Goal: Task Accomplishment & Management: Complete application form

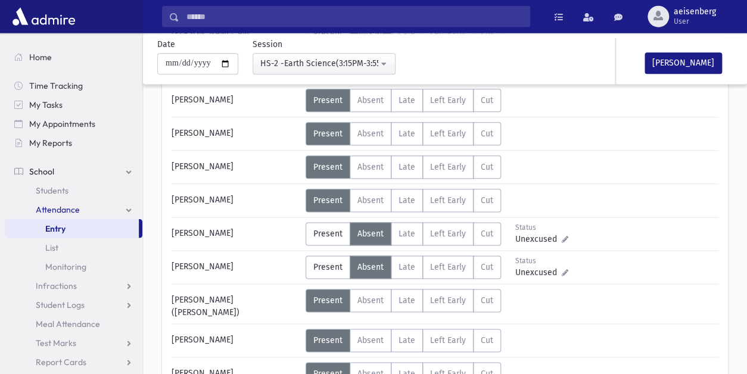
scroll to position [499, 0]
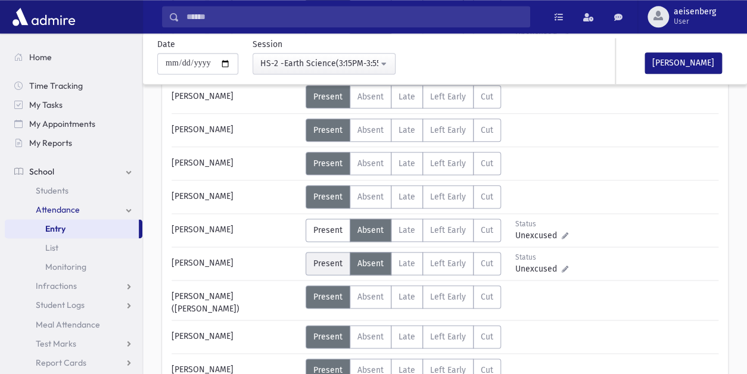
click at [318, 259] on span "Present" at bounding box center [327, 264] width 29 height 10
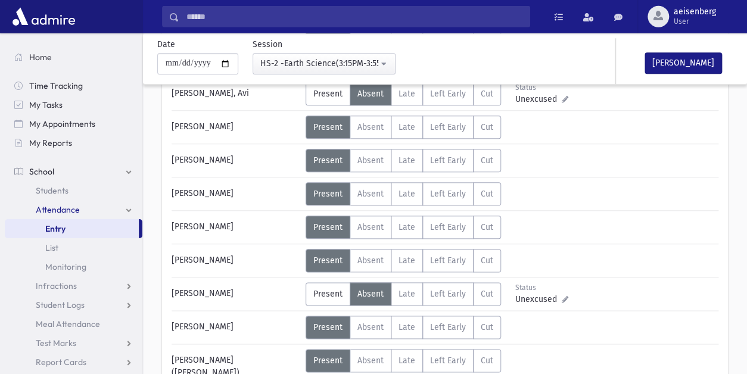
scroll to position [397, 0]
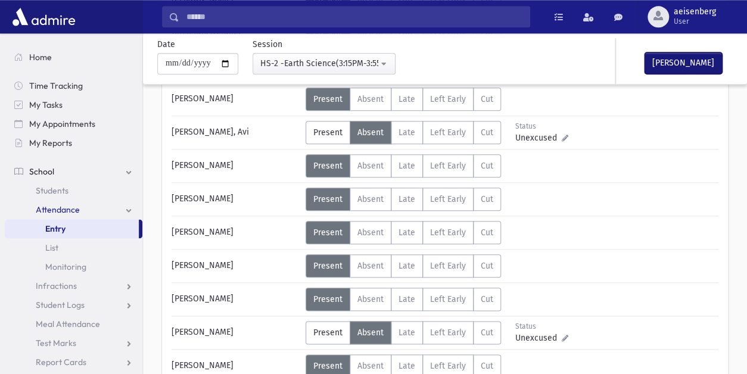
click at [693, 63] on button "[PERSON_NAME]" at bounding box center [683, 62] width 77 height 21
click at [697, 96] on div "Status Unexcused Admin: Present P Absent A L" at bounding box center [511, 99] width 411 height 23
click at [666, 147] on div "[PERSON_NAME] Status Unexcused Admin: Present P Absent A Late L Left Early LE" at bounding box center [445, 171] width 547 height 769
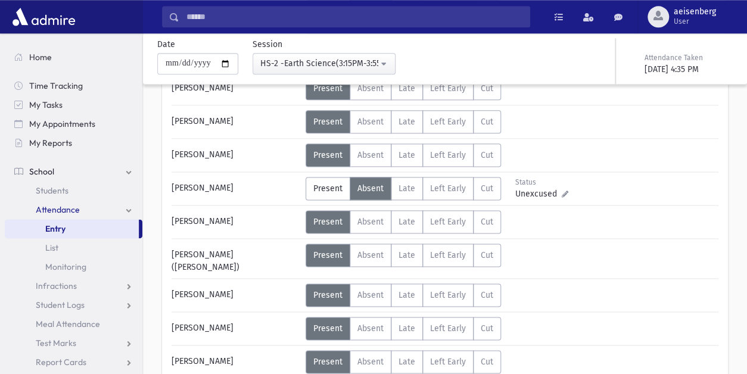
scroll to position [546, 0]
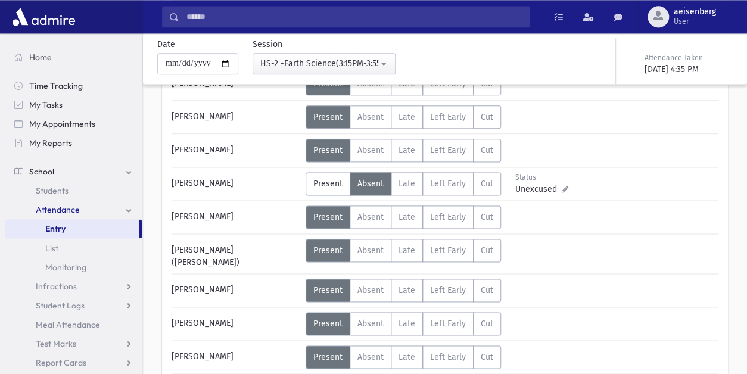
click at [730, 140] on div "Name Attendance [PERSON_NAME] Status Unexcused Admin: Present P A L" at bounding box center [445, 25] width 604 height 846
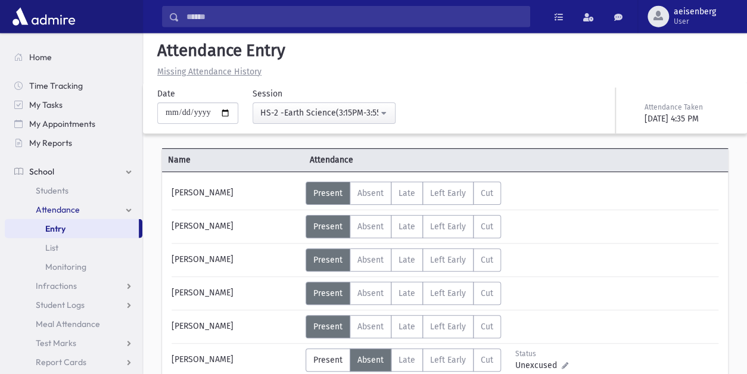
scroll to position [1, 0]
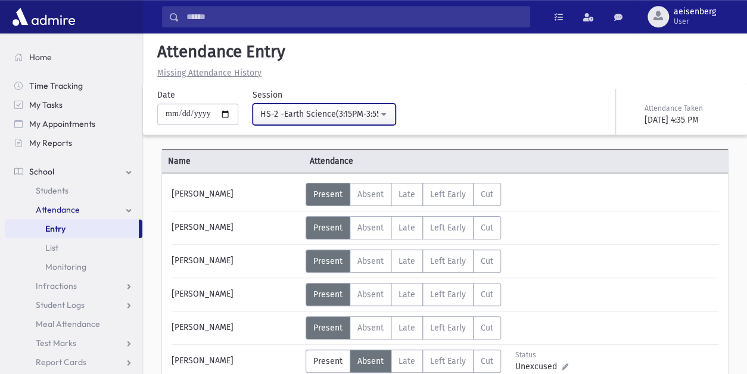
click at [384, 114] on button "HS-2 -Earth Science(3:15PM-3:55PM)" at bounding box center [324, 114] width 143 height 21
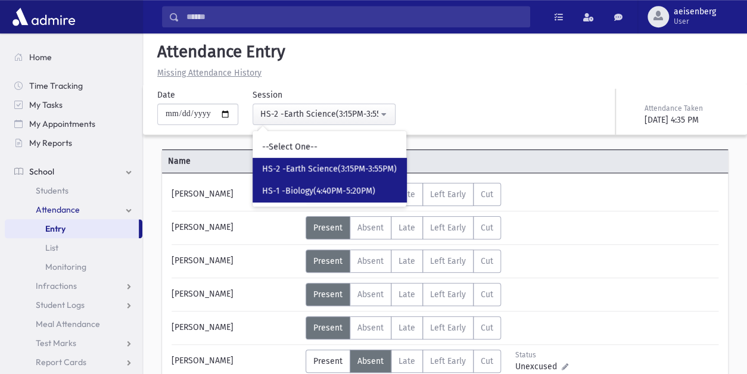
click at [313, 187] on span "HS-1 -Biology(4:40PM-5:20PM)" at bounding box center [318, 191] width 113 height 12
select select "****"
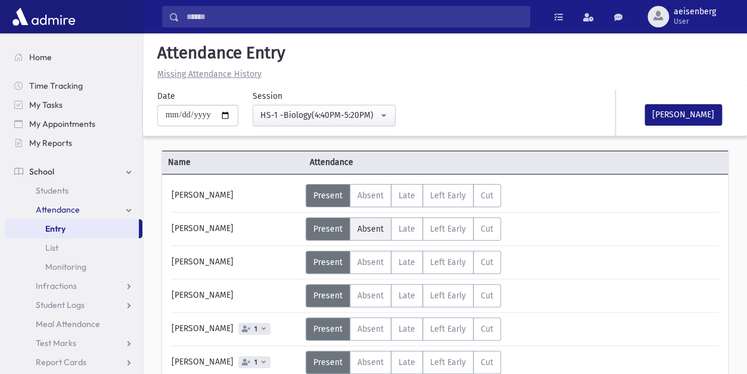
click at [375, 229] on span "Absent" at bounding box center [371, 229] width 26 height 10
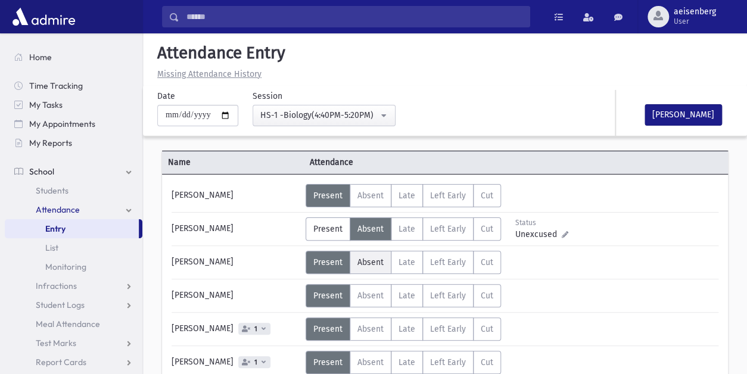
click at [372, 263] on span "Absent" at bounding box center [371, 262] width 26 height 10
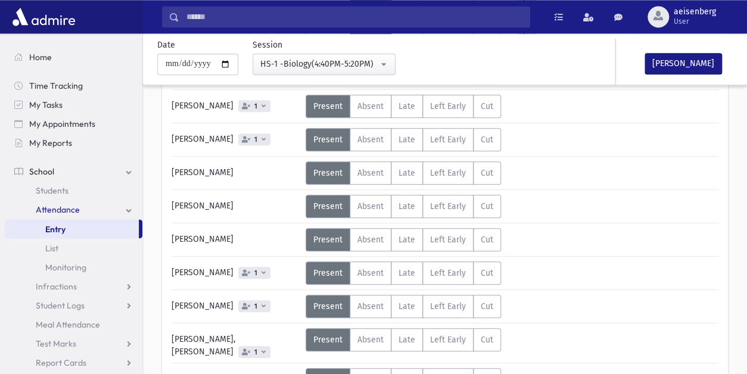
scroll to position [224, 0]
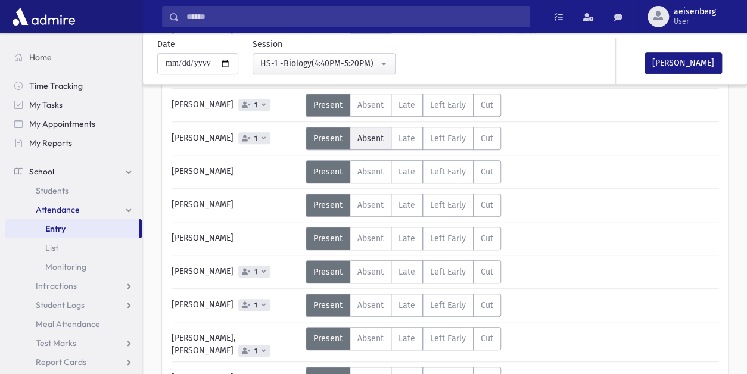
click at [366, 135] on span "Absent" at bounding box center [371, 139] width 26 height 10
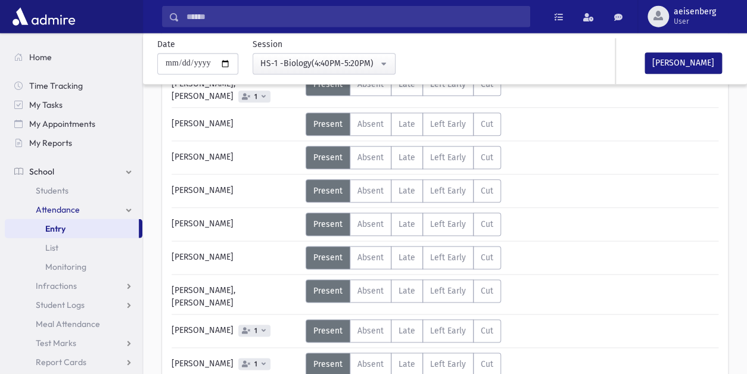
scroll to position [479, 0]
click at [369, 152] on span "Absent" at bounding box center [371, 157] width 26 height 10
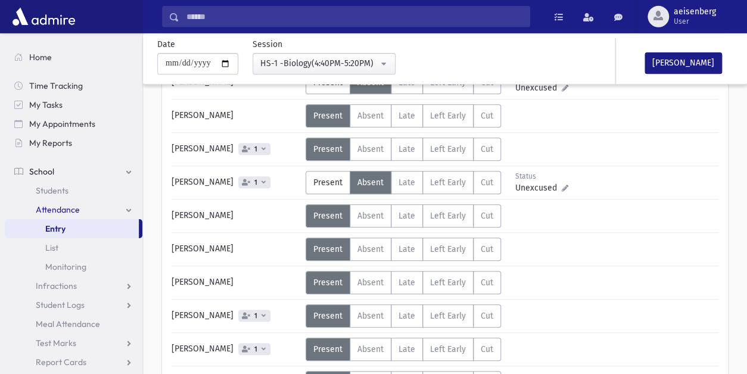
scroll to position [175, 0]
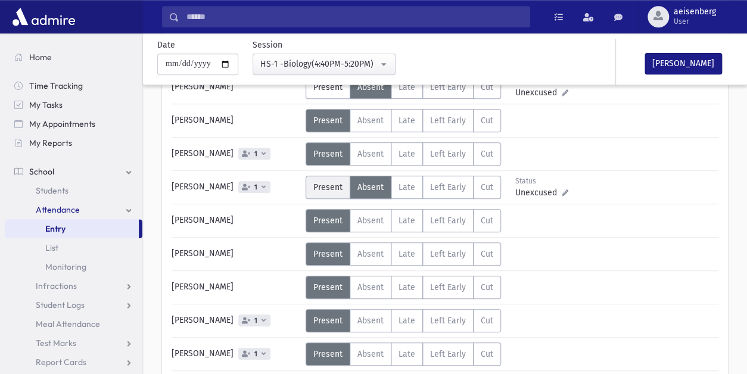
click at [324, 184] on span "Present" at bounding box center [327, 187] width 29 height 10
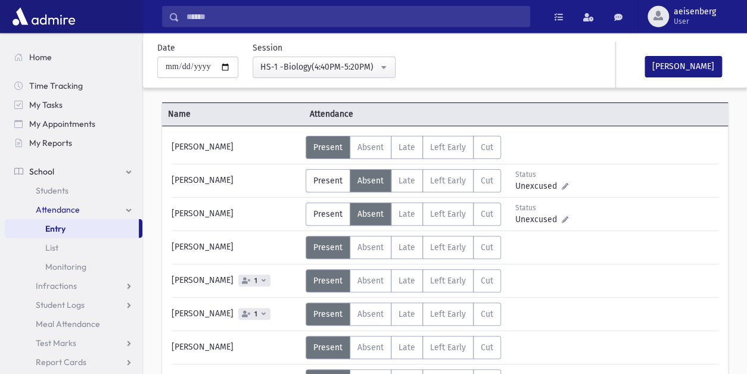
scroll to position [0, 0]
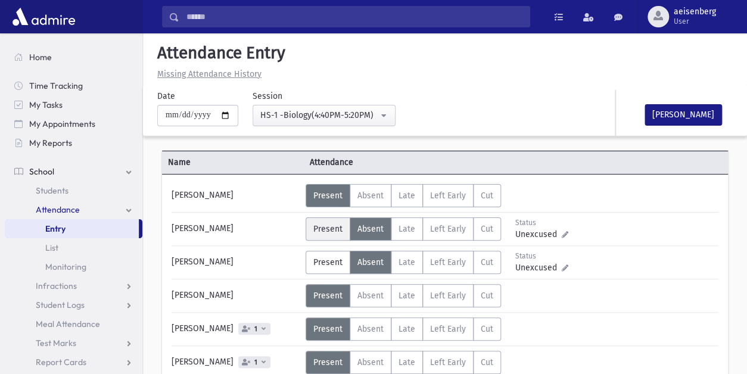
click at [324, 225] on span "Present" at bounding box center [327, 229] width 29 height 10
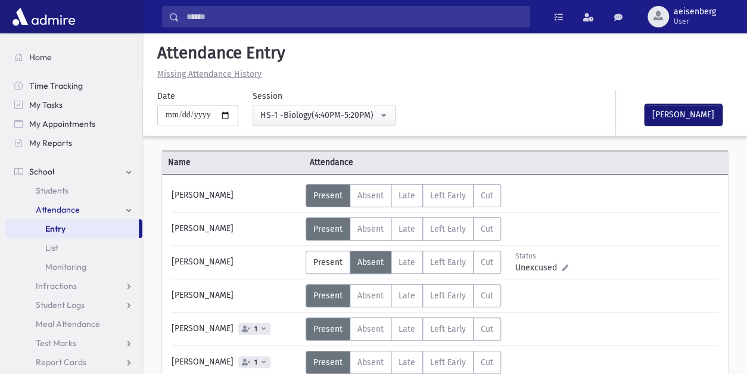
click at [690, 113] on button "[PERSON_NAME]" at bounding box center [683, 114] width 77 height 21
